Goal: Find specific page/section: Find specific page/section

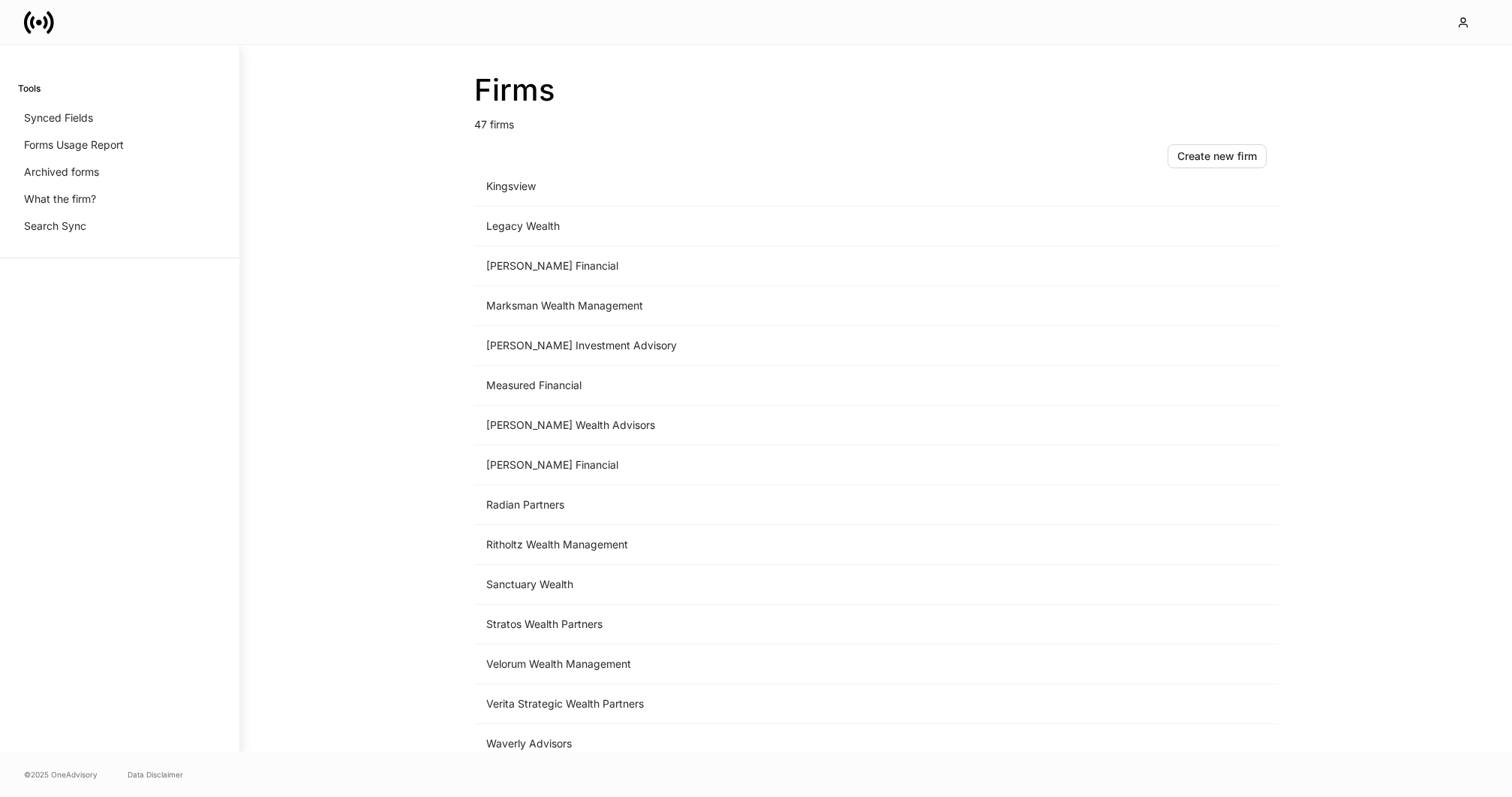
scroll to position [1360, 0]
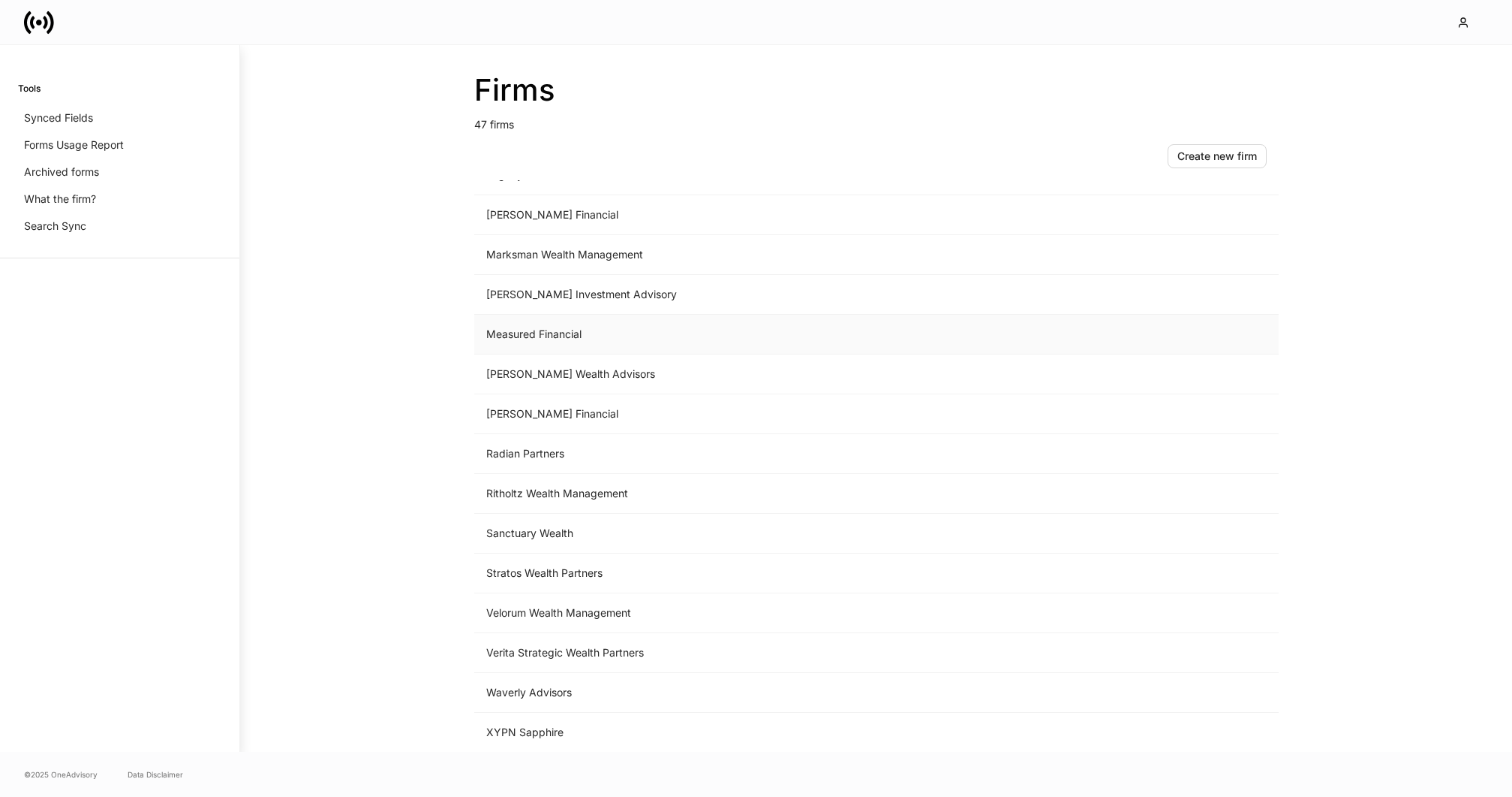
click at [603, 333] on td "Measured Financial" at bounding box center [752, 334] width 555 height 40
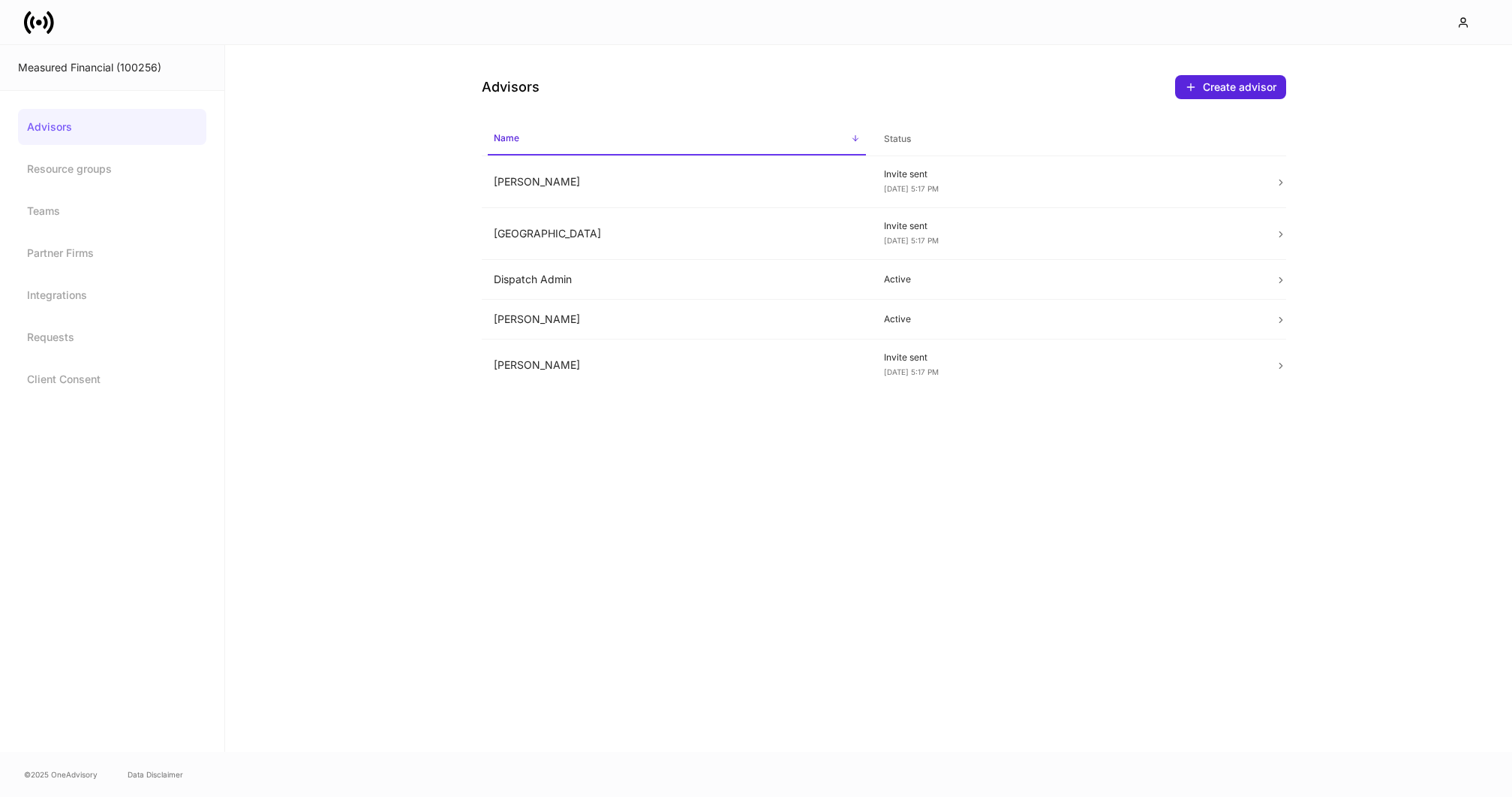
click at [45, 30] on icon at bounding box center [39, 22] width 30 height 30
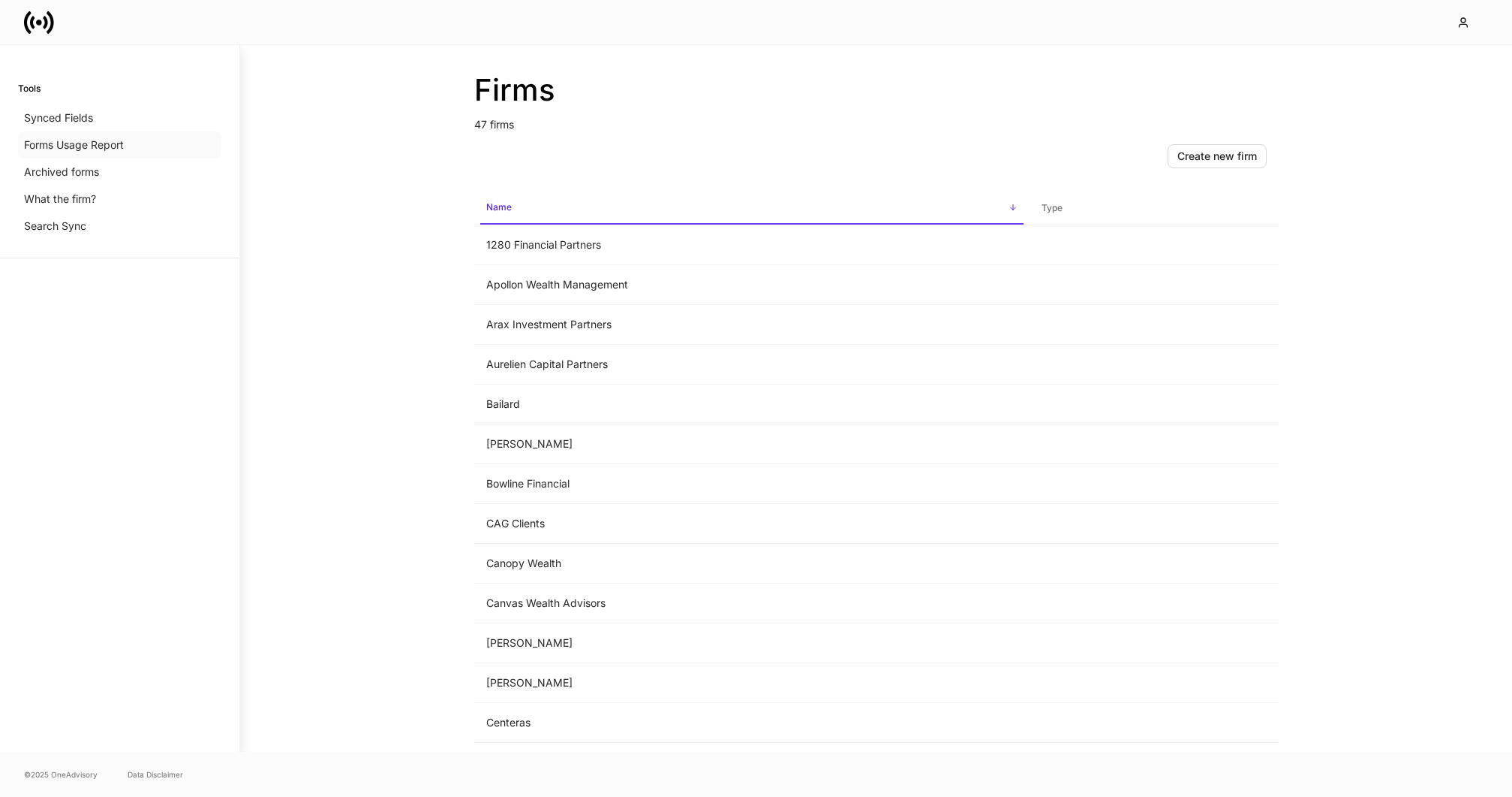
click at [75, 149] on p "Forms Usage Report" at bounding box center [74, 145] width 100 height 15
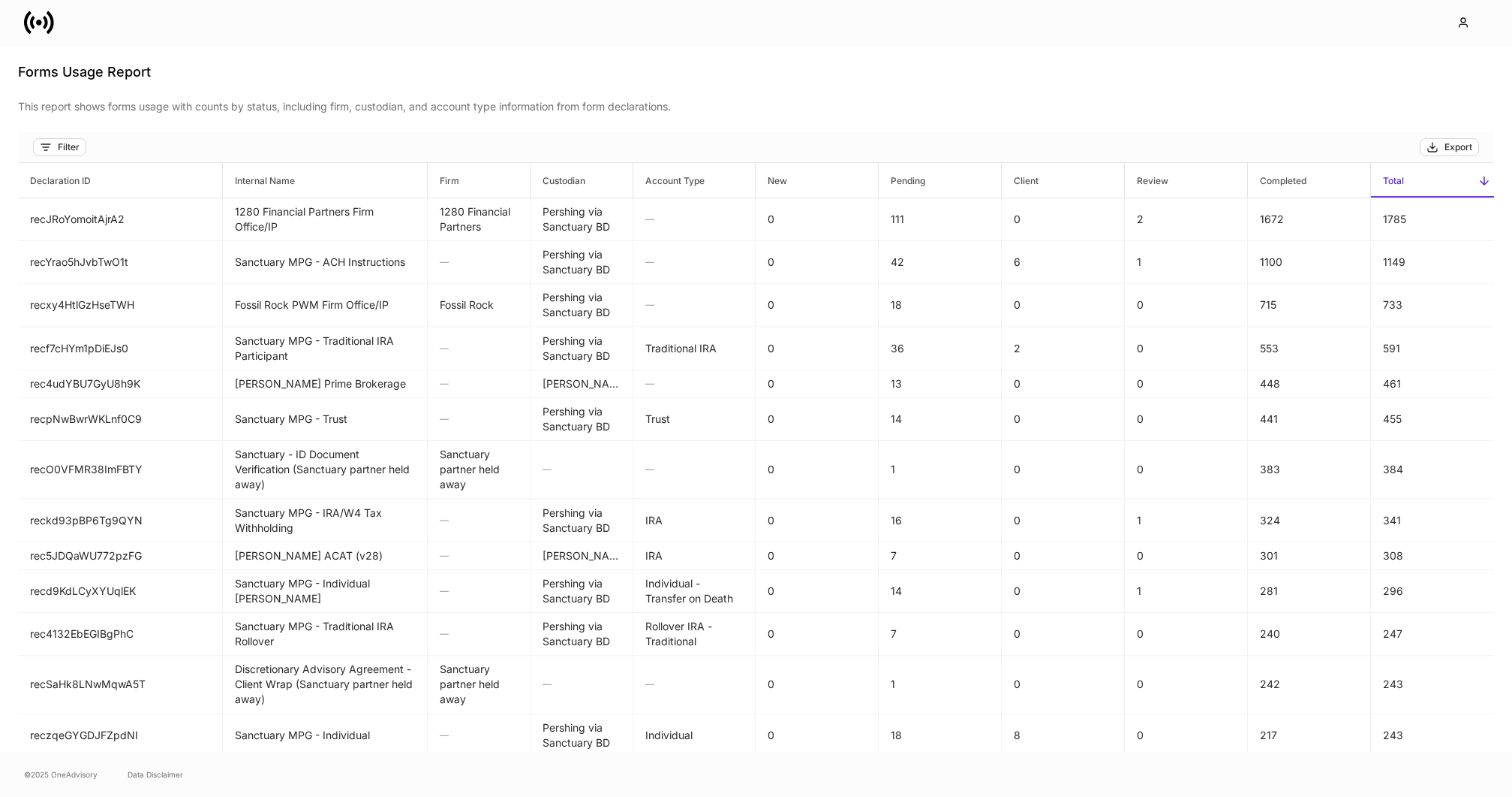
click at [75, 149] on div "Filter" at bounding box center [69, 147] width 22 height 12
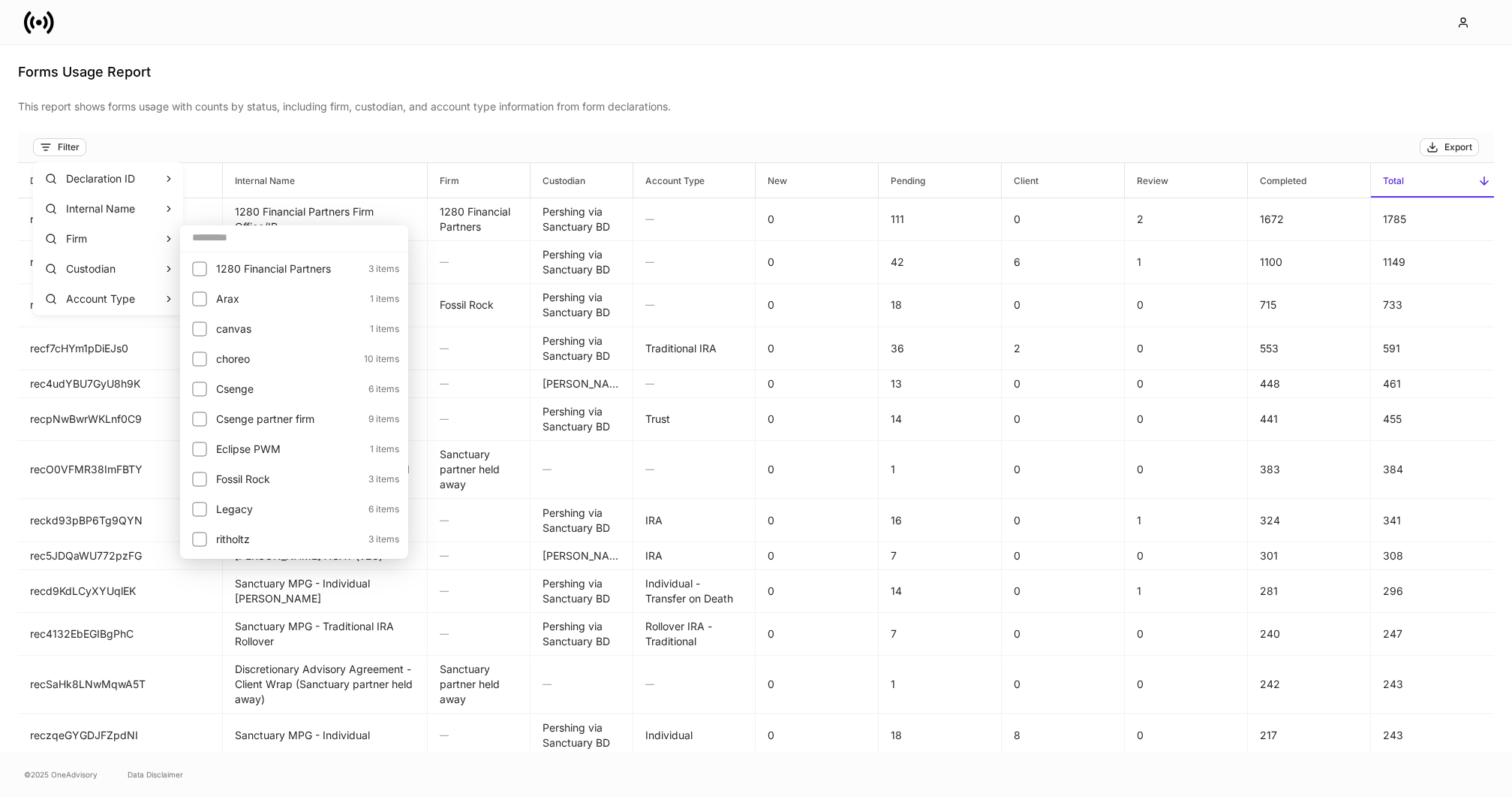
scroll to position [208, 0]
click at [749, 115] on div at bounding box center [756, 398] width 1512 height 797
